Goal: Navigation & Orientation: Find specific page/section

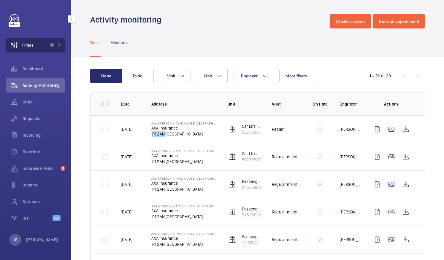
click at [25, 48] on span "Filters" at bounding box center [27, 45] width 11 height 6
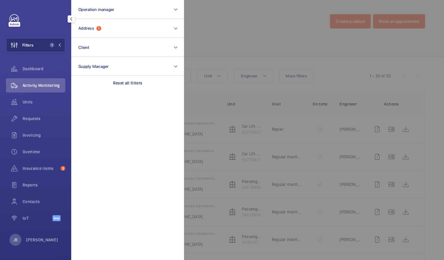
click at [241, 42] on div at bounding box center [406, 130] width 444 height 260
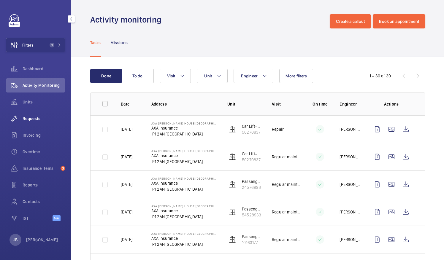
click at [34, 118] on span "Requests" at bounding box center [44, 119] width 43 height 6
